Goal: Task Accomplishment & Management: Complete application form

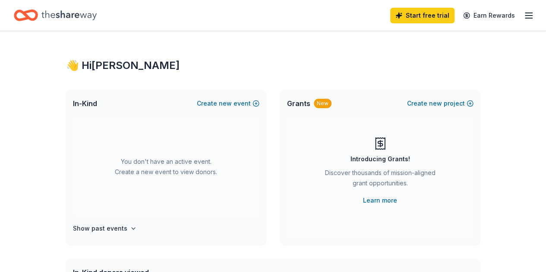
click at [87, 15] on icon "Home" at bounding box center [68, 15] width 55 height 18
click at [303, 104] on span "Grants" at bounding box center [298, 103] width 23 height 10
click at [318, 104] on div "New" at bounding box center [323, 103] width 18 height 9
click at [524, 16] on icon "button" at bounding box center [529, 15] width 10 height 10
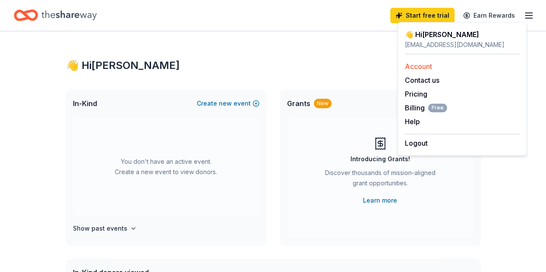
click at [414, 65] on link "Account" at bounding box center [418, 66] width 27 height 9
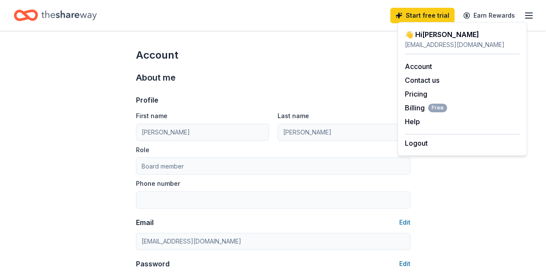
click at [218, 71] on div "About me" at bounding box center [273, 78] width 275 height 14
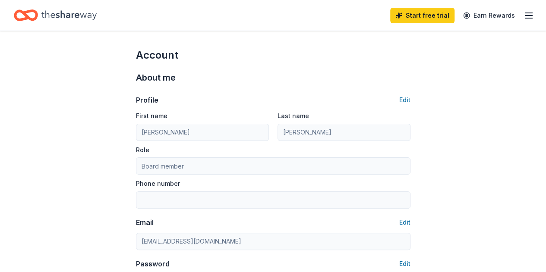
scroll to position [43, 0]
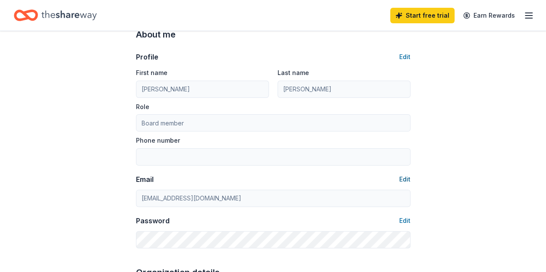
click at [406, 179] on button "Edit" at bounding box center [404, 179] width 11 height 10
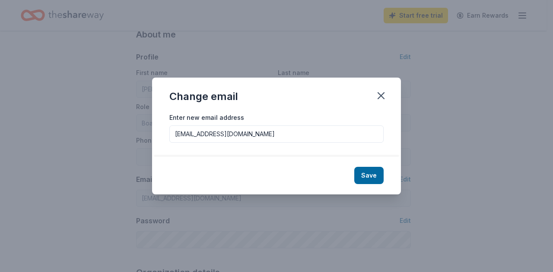
drag, startPoint x: 245, startPoint y: 136, endPoint x: 139, endPoint y: 136, distance: 106.2
click at [139, 136] on div "Change email Enter new email address [EMAIL_ADDRESS][DOMAIN_NAME] Save" at bounding box center [276, 136] width 553 height 272
type input "[PERSON_NAME][EMAIL_ADDRESS][DOMAIN_NAME]"
click at [370, 177] on button "Save" at bounding box center [368, 175] width 29 height 17
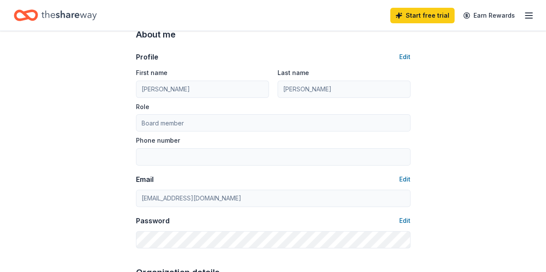
type input "[PERSON_NAME][EMAIL_ADDRESS][DOMAIN_NAME]"
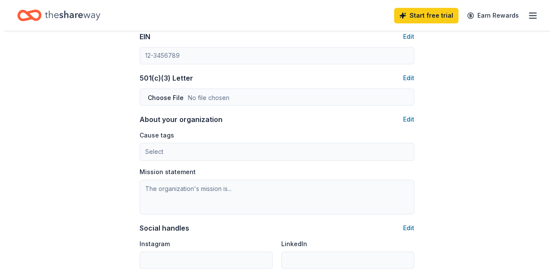
scroll to position [432, 0]
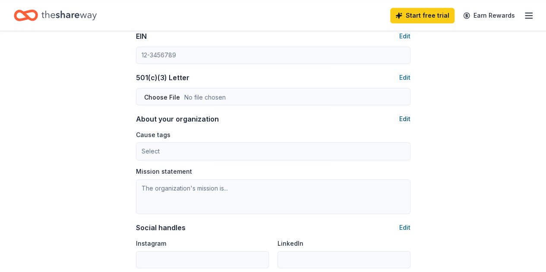
click at [406, 120] on button "Edit" at bounding box center [404, 119] width 11 height 10
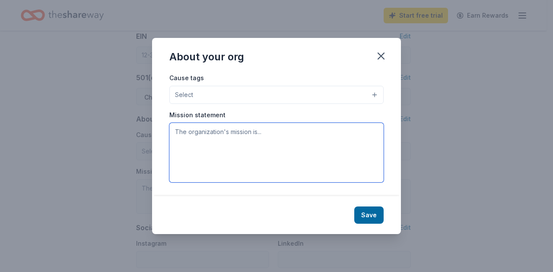
paste textarea "Community Inspired Lexington was created with a mission to provide enriching op…"
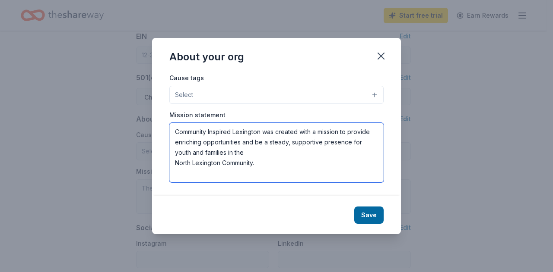
type textarea "Community Inspired Lexington was created with a mission to provide enriching op…"
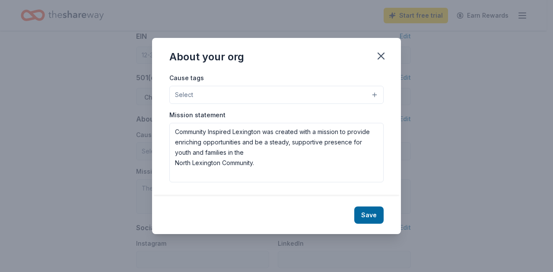
click at [312, 92] on button "Select" at bounding box center [276, 95] width 214 height 18
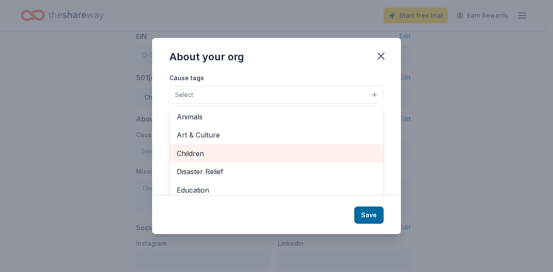
click at [221, 153] on span "Children" at bounding box center [276, 153] width 199 height 11
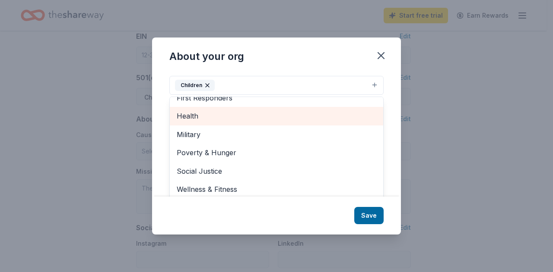
scroll to position [13, 0]
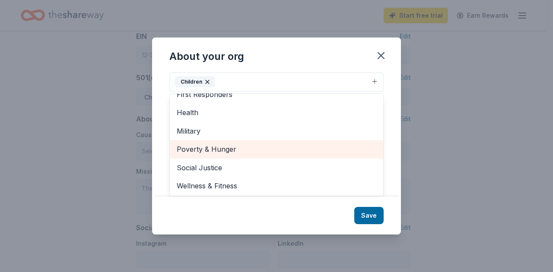
click at [215, 149] on span "Poverty & Hunger" at bounding box center [276, 149] width 199 height 11
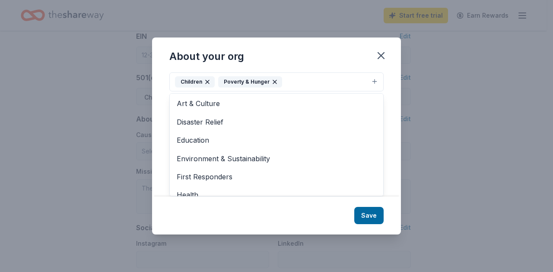
scroll to position [0, 0]
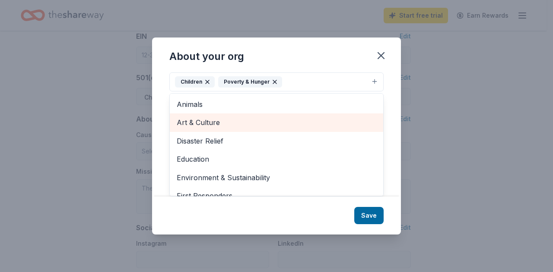
click at [201, 120] on span "Art & Culture" at bounding box center [276, 122] width 199 height 11
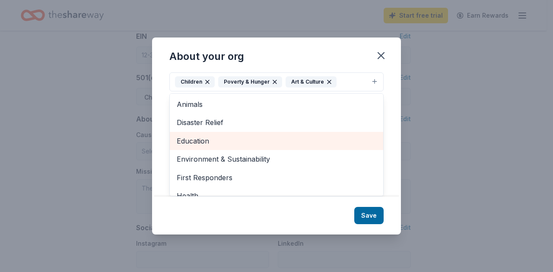
click at [218, 137] on span "Education" at bounding box center [276, 141] width 199 height 11
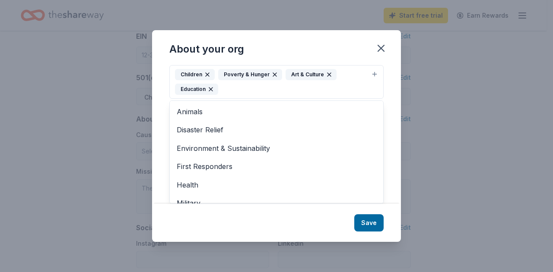
click at [370, 224] on div "About your org Cause tags Children Poverty & Hunger Art & Culture Education Ani…" at bounding box center [276, 136] width 249 height 212
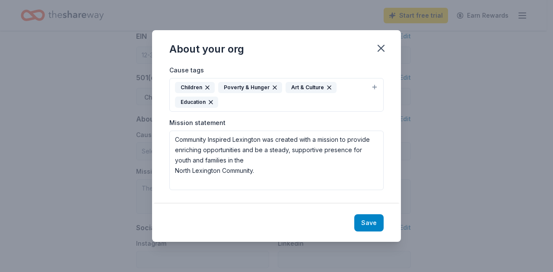
click at [372, 222] on button "Save" at bounding box center [368, 223] width 29 height 17
type textarea "Community Inspired Lexington was created with a mission to provide enriching op…"
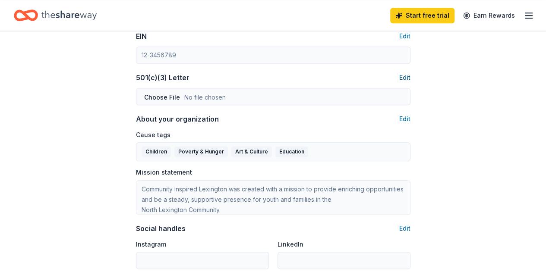
click at [405, 78] on button "Edit" at bounding box center [404, 78] width 11 height 10
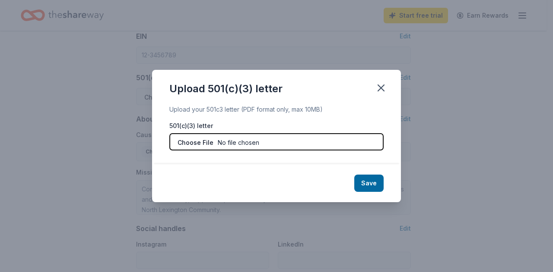
click at [202, 145] on input "file" at bounding box center [276, 141] width 214 height 17
click at [233, 142] on input "file" at bounding box center [276, 141] width 214 height 17
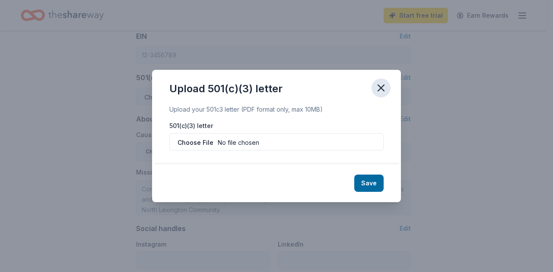
click at [386, 89] on icon "button" at bounding box center [381, 88] width 12 height 12
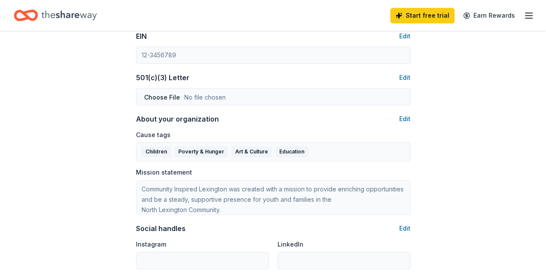
click at [64, 13] on icon "Home" at bounding box center [68, 14] width 55 height 9
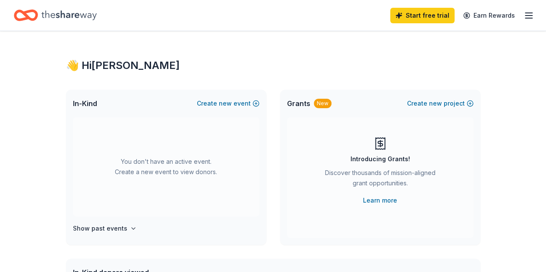
click at [87, 105] on span "In-Kind" at bounding box center [85, 103] width 24 height 10
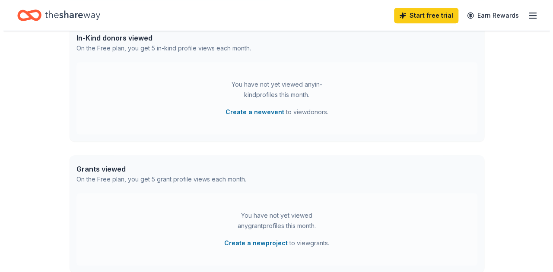
scroll to position [325, 0]
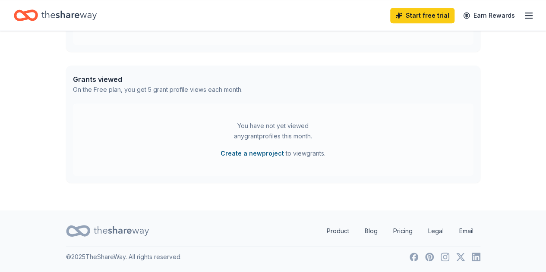
click at [256, 154] on button "Create a new project" at bounding box center [252, 154] width 63 height 10
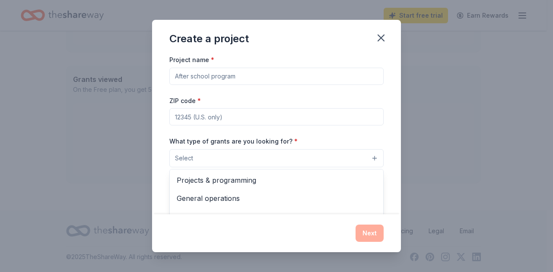
click at [206, 73] on div "Project name * ZIP code * What type of grants are you looking for? * Select Pro…" at bounding box center [276, 172] width 214 height 237
click at [207, 79] on input "Project name *" at bounding box center [276, 76] width 214 height 17
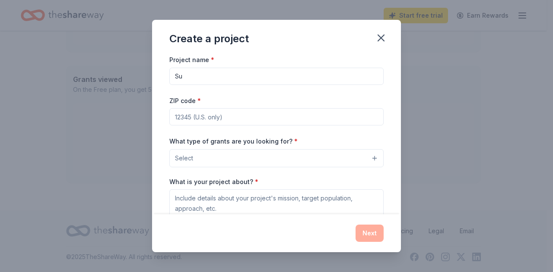
type input "S"
type input "G"
type input "Christmas giveaway"
click at [196, 120] on input "ZIP code *" at bounding box center [276, 116] width 214 height 17
type input "40507"
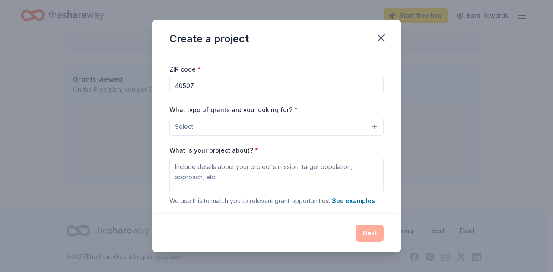
scroll to position [43, 0]
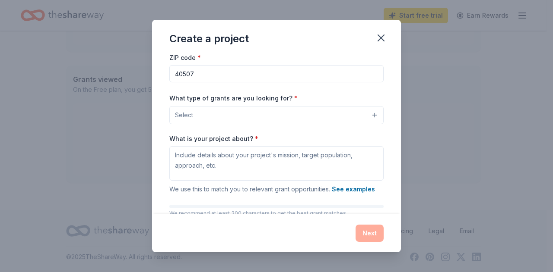
click at [242, 113] on button "Select" at bounding box center [276, 115] width 214 height 18
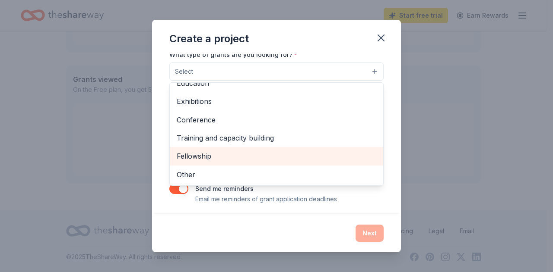
scroll to position [90, 0]
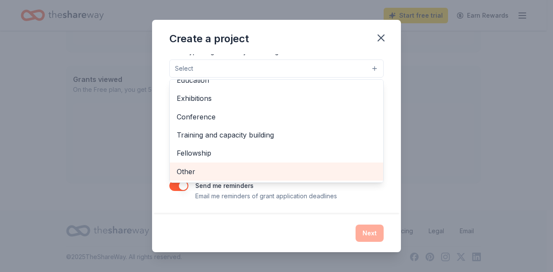
click at [193, 171] on span "Other" at bounding box center [276, 171] width 199 height 11
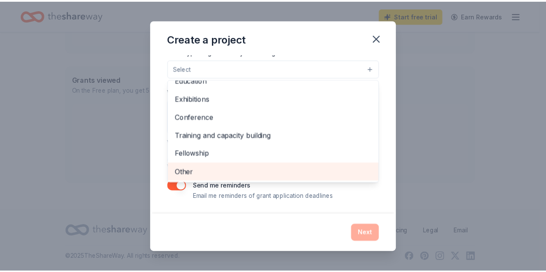
scroll to position [83, 0]
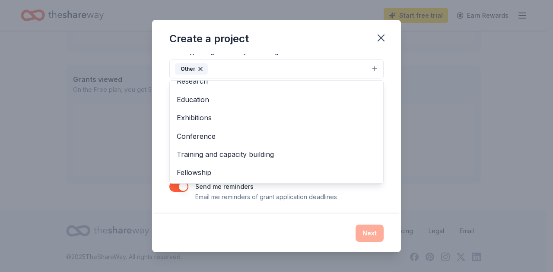
click at [384, 39] on div "Create a project Project name * Christmas giveaway ZIP code * 40507 What type o…" at bounding box center [276, 136] width 249 height 233
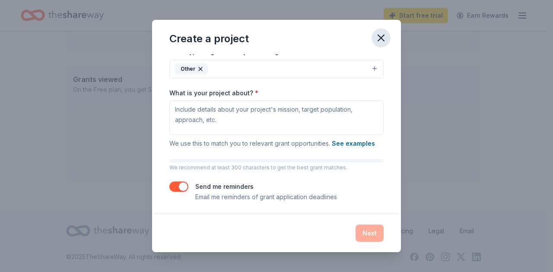
click at [383, 37] on icon "button" at bounding box center [381, 38] width 12 height 12
click at [383, 36] on icon "button" at bounding box center [381, 38] width 6 height 6
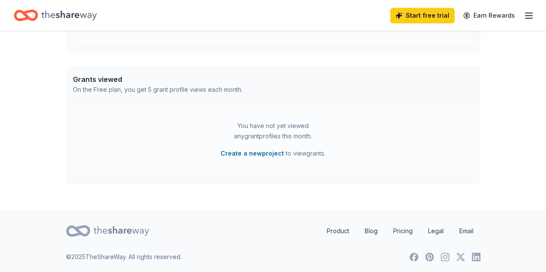
click at [85, 11] on icon "Home" at bounding box center [68, 15] width 55 height 18
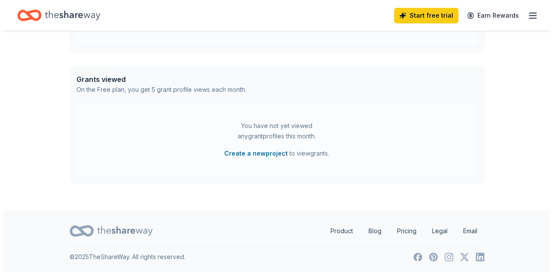
scroll to position [0, 0]
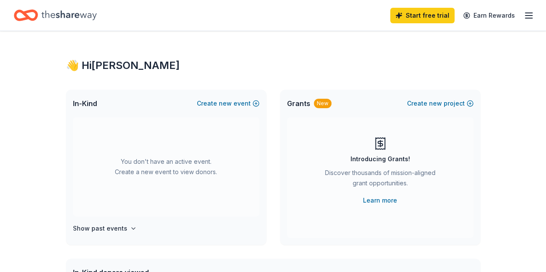
click at [524, 16] on icon "button" at bounding box center [529, 15] width 10 height 10
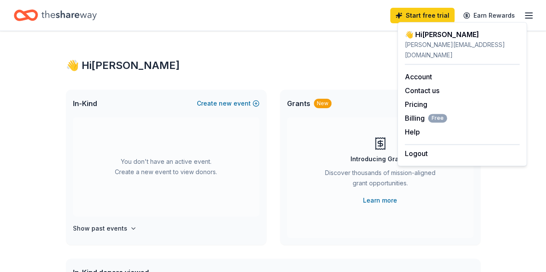
click at [291, 67] on div "👋 Hi [PERSON_NAME]" at bounding box center [273, 66] width 414 height 14
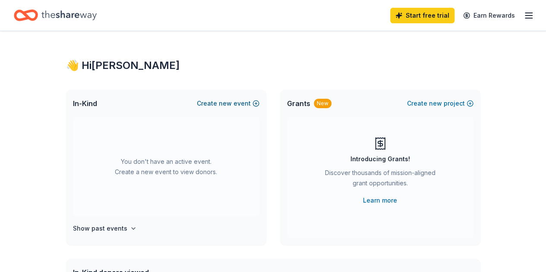
click at [226, 105] on span "new" at bounding box center [225, 103] width 13 height 10
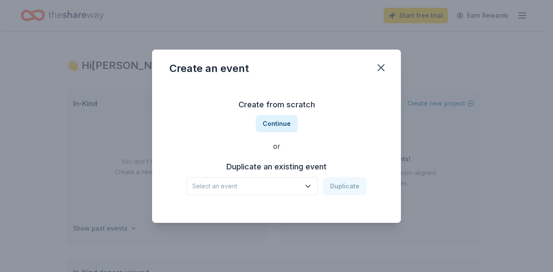
click at [312, 188] on icon "button" at bounding box center [308, 186] width 9 height 9
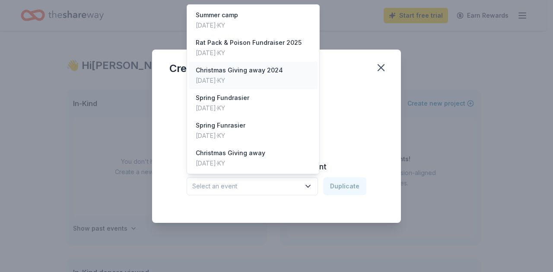
click at [263, 69] on div "Christmas Giving away 2024" at bounding box center [239, 70] width 87 height 10
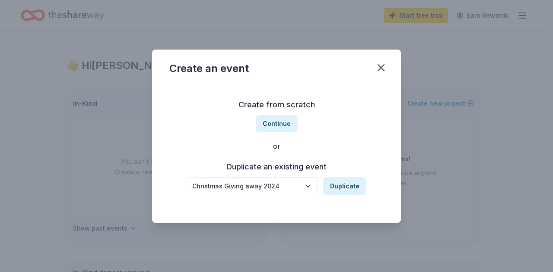
click at [280, 185] on div "Christmas Giving away 2024" at bounding box center [246, 186] width 108 height 10
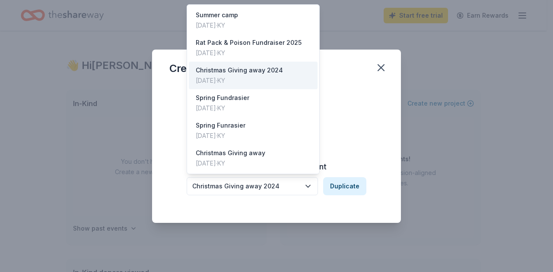
click at [280, 185] on div "Christmas Giving away 2024" at bounding box center [246, 186] width 108 height 10
click at [273, 187] on div "Christmas Giving away 2024" at bounding box center [246, 186] width 108 height 10
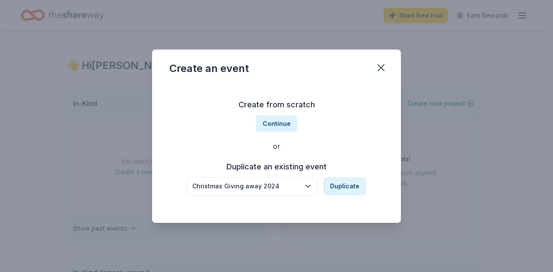
click at [273, 187] on div "Christmas Giving away 2024" at bounding box center [246, 186] width 108 height 10
click at [279, 123] on button "Continue" at bounding box center [277, 123] width 42 height 17
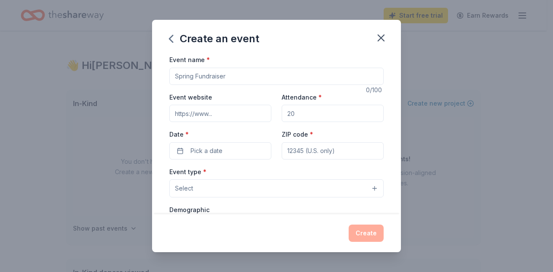
click at [220, 73] on input "Event name *" at bounding box center [276, 76] width 214 height 17
type input "Christmas Giveaway"
click at [205, 111] on input "Event website" at bounding box center [220, 113] width 102 height 17
type input "[URL][DOMAIN_NAME]"
click at [298, 114] on input "Attendance *" at bounding box center [333, 113] width 102 height 17
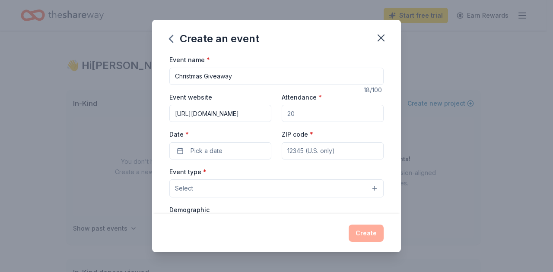
type input "60"
click at [227, 149] on button "Pick a date" at bounding box center [220, 150] width 102 height 17
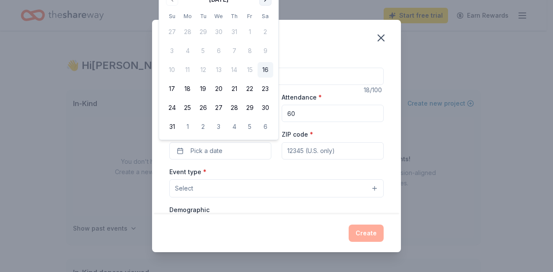
click at [267, 1] on button "Go to next month" at bounding box center [265, 0] width 12 height 12
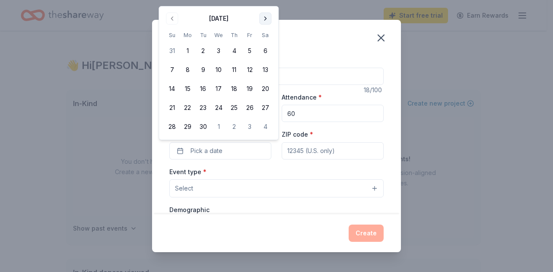
click at [267, 1] on div "Create an event Event name * Christmas Giveaway 18 /100 Event website [URL][DOM…" at bounding box center [276, 136] width 553 height 272
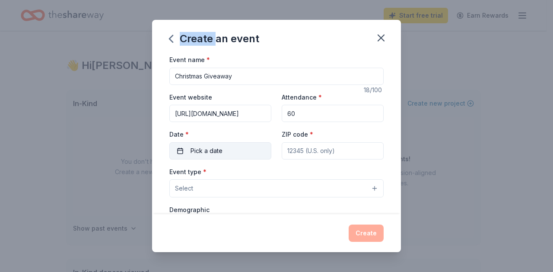
click at [224, 150] on button "Pick a date" at bounding box center [220, 150] width 102 height 17
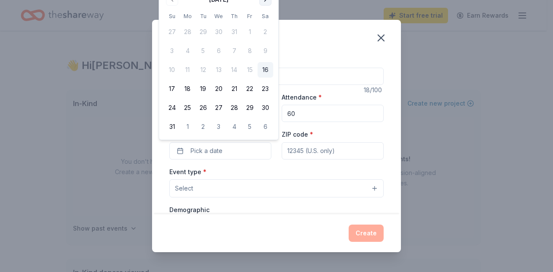
click at [266, 1] on button "Go to next month" at bounding box center [265, 0] width 12 height 12
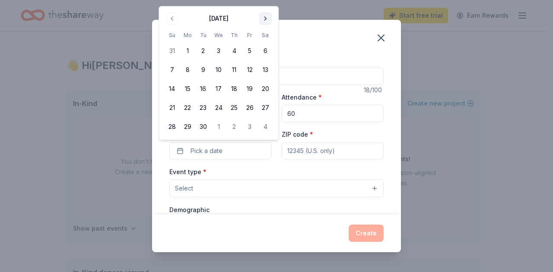
click at [265, 16] on button "Go to next month" at bounding box center [265, 19] width 12 height 12
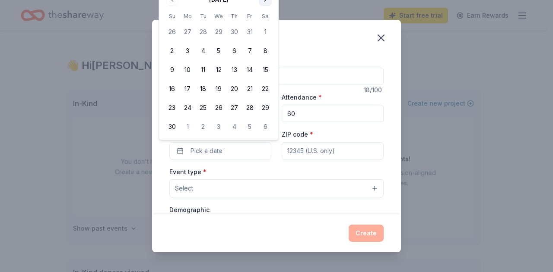
click at [265, 4] on button "Go to next month" at bounding box center [265, 0] width 12 height 12
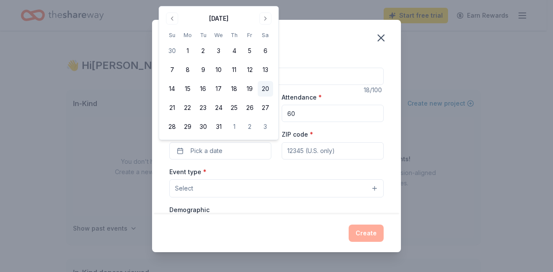
click at [266, 91] on button "20" at bounding box center [265, 89] width 16 height 16
click at [247, 171] on div "Event type * Select" at bounding box center [276, 183] width 214 height 32
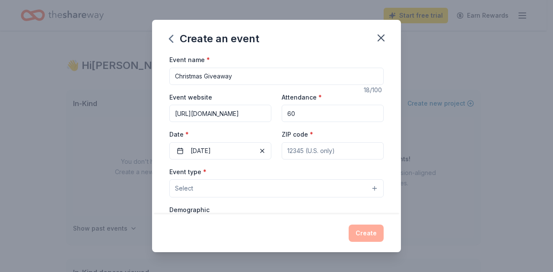
click at [302, 152] on input "ZIP code *" at bounding box center [333, 150] width 102 height 17
type input "40507"
type input "[STREET_ADDRESS]"
click at [191, 184] on span "Select" at bounding box center [184, 188] width 18 height 10
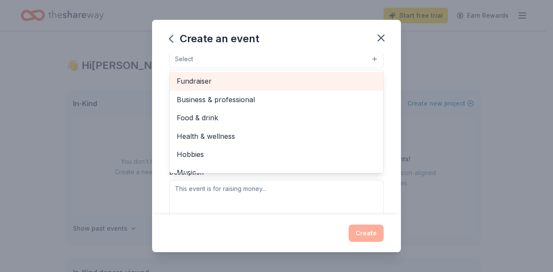
click at [201, 79] on span "Fundraiser" at bounding box center [276, 81] width 199 height 11
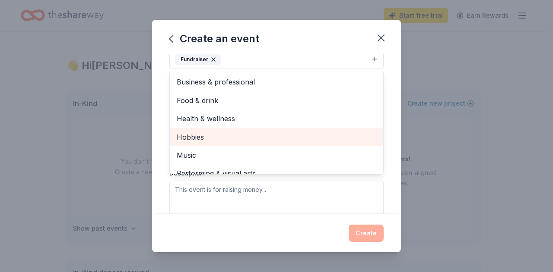
click at [246, 139] on span "Hobbies" at bounding box center [276, 137] width 199 height 11
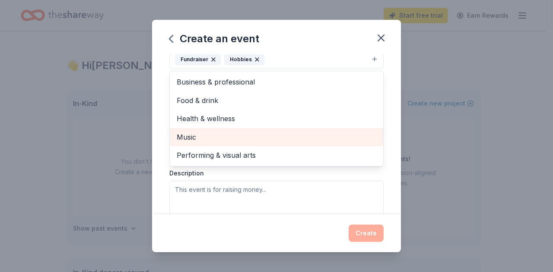
click at [246, 139] on span "Music" at bounding box center [276, 137] width 199 height 11
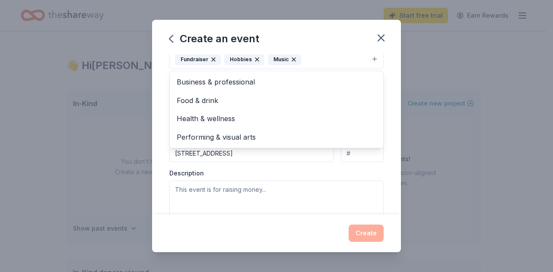
click at [354, 173] on div "Event type * Fundraiser Hobbies Music Business & professional Food & drink Heal…" at bounding box center [276, 128] width 214 height 183
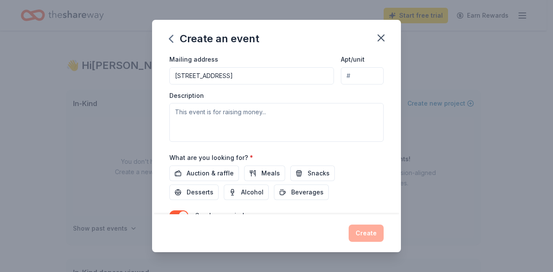
scroll to position [211, 0]
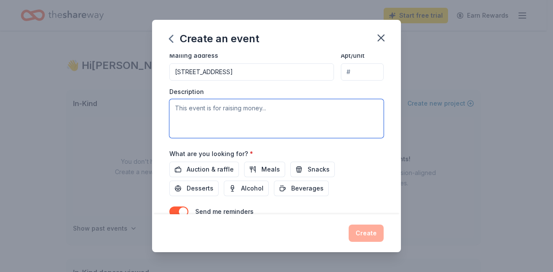
click at [190, 116] on textarea at bounding box center [276, 118] width 214 height 39
paste textarea "Spread Joy This Christmas! This holiday season, let’s share the magic of giving…"
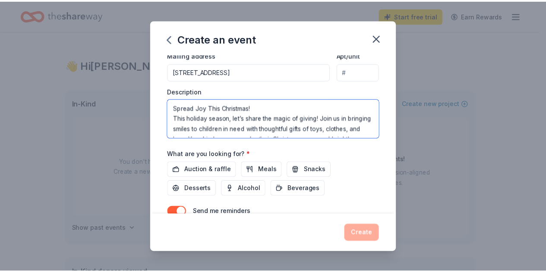
scroll to position [47, 0]
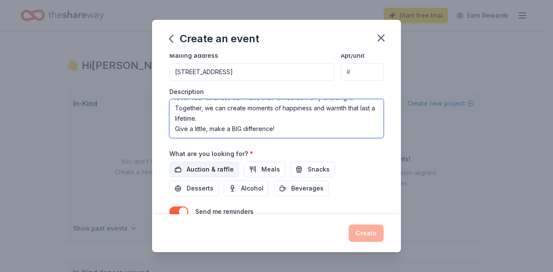
type textarea "Spread Joy This Christmas! This holiday season, let’s share the magic of giving…"
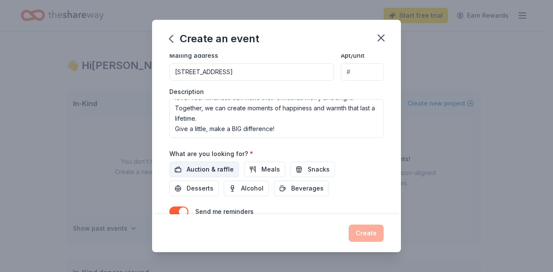
click at [206, 165] on span "Auction & raffle" at bounding box center [210, 170] width 47 height 10
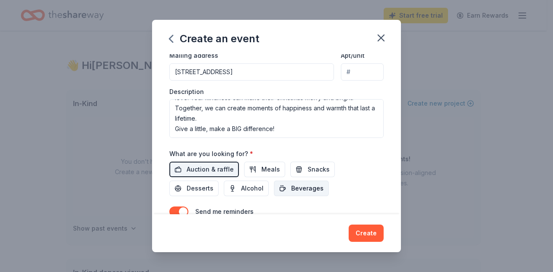
click at [293, 188] on span "Beverages" at bounding box center [307, 188] width 32 height 10
click at [307, 165] on span "Snacks" at bounding box center [318, 170] width 22 height 10
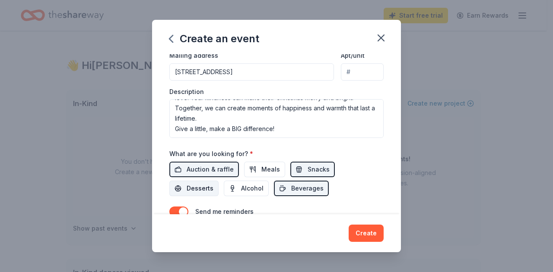
click at [196, 183] on span "Desserts" at bounding box center [200, 188] width 27 height 10
click at [261, 165] on span "Meals" at bounding box center [270, 170] width 19 height 10
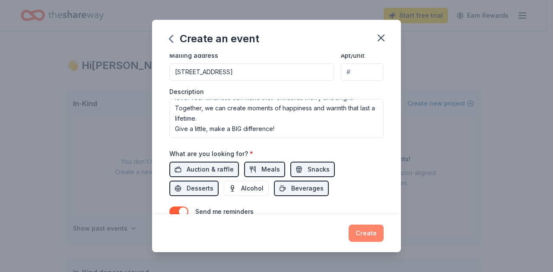
click at [374, 234] on button "Create" at bounding box center [365, 233] width 35 height 17
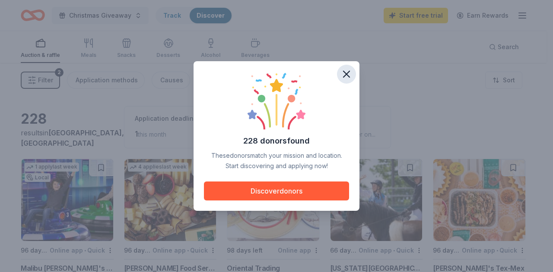
click at [345, 70] on icon "button" at bounding box center [346, 74] width 12 height 12
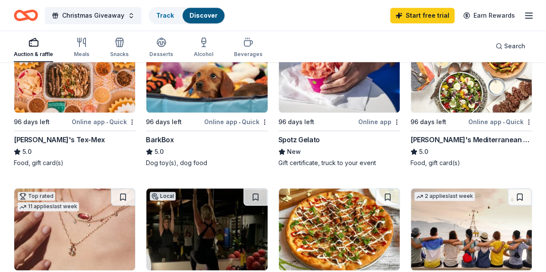
scroll to position [130, 0]
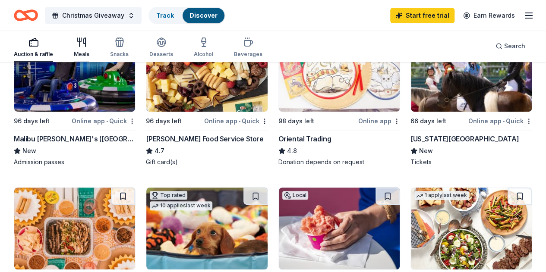
click at [82, 47] on div "button" at bounding box center [82, 42] width 16 height 10
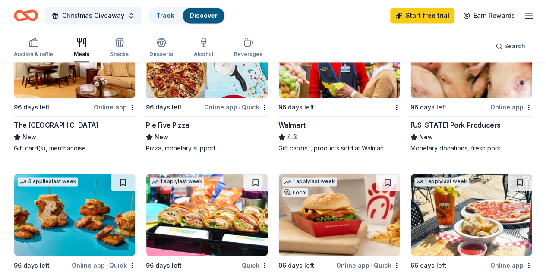
scroll to position [561, 0]
